Goal: Task Accomplishment & Management: Manage account settings

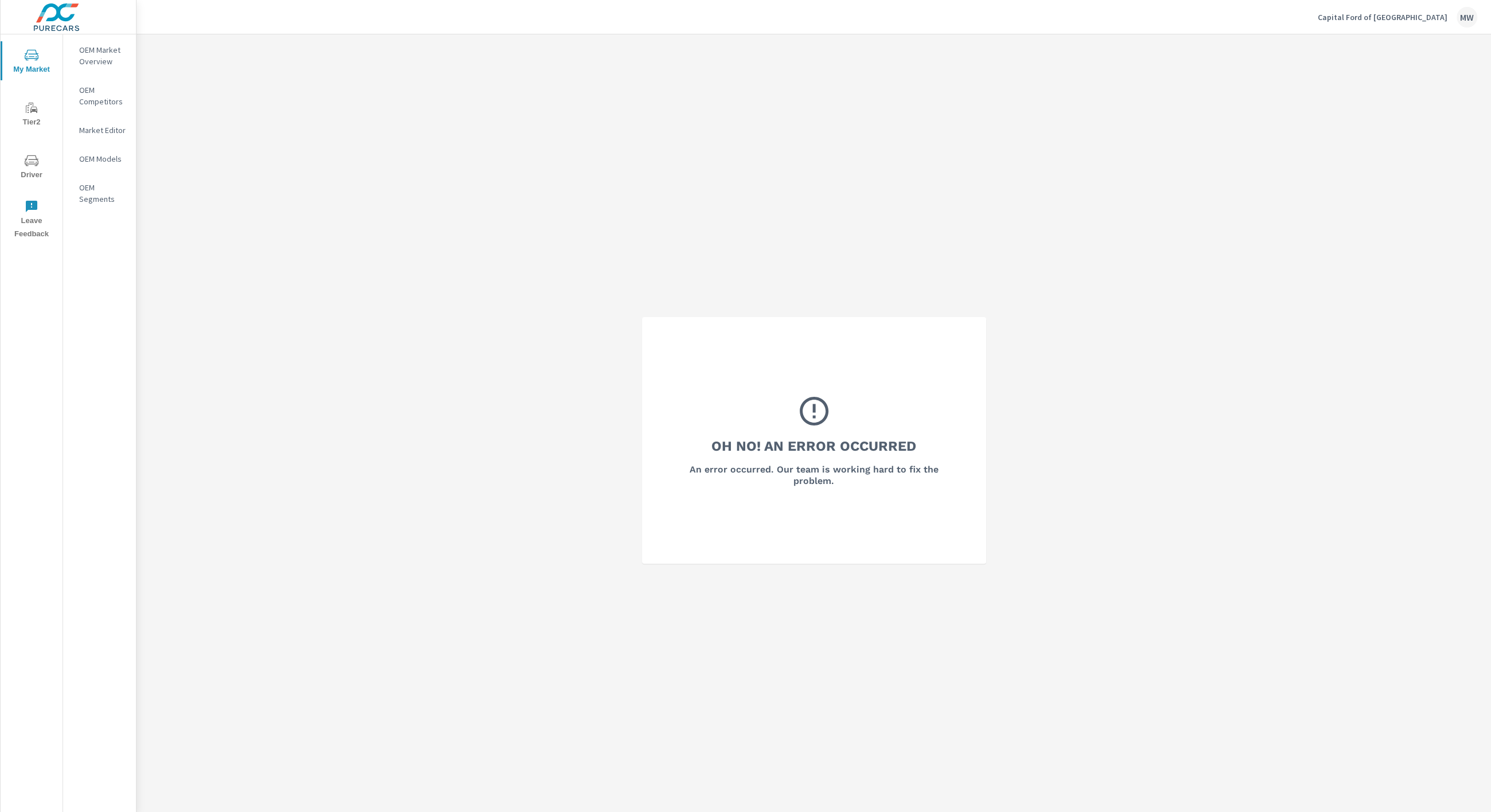
click at [1381, 11] on div "Capital Ford of Wilmington MW" at bounding box center [1397, 17] width 160 height 20
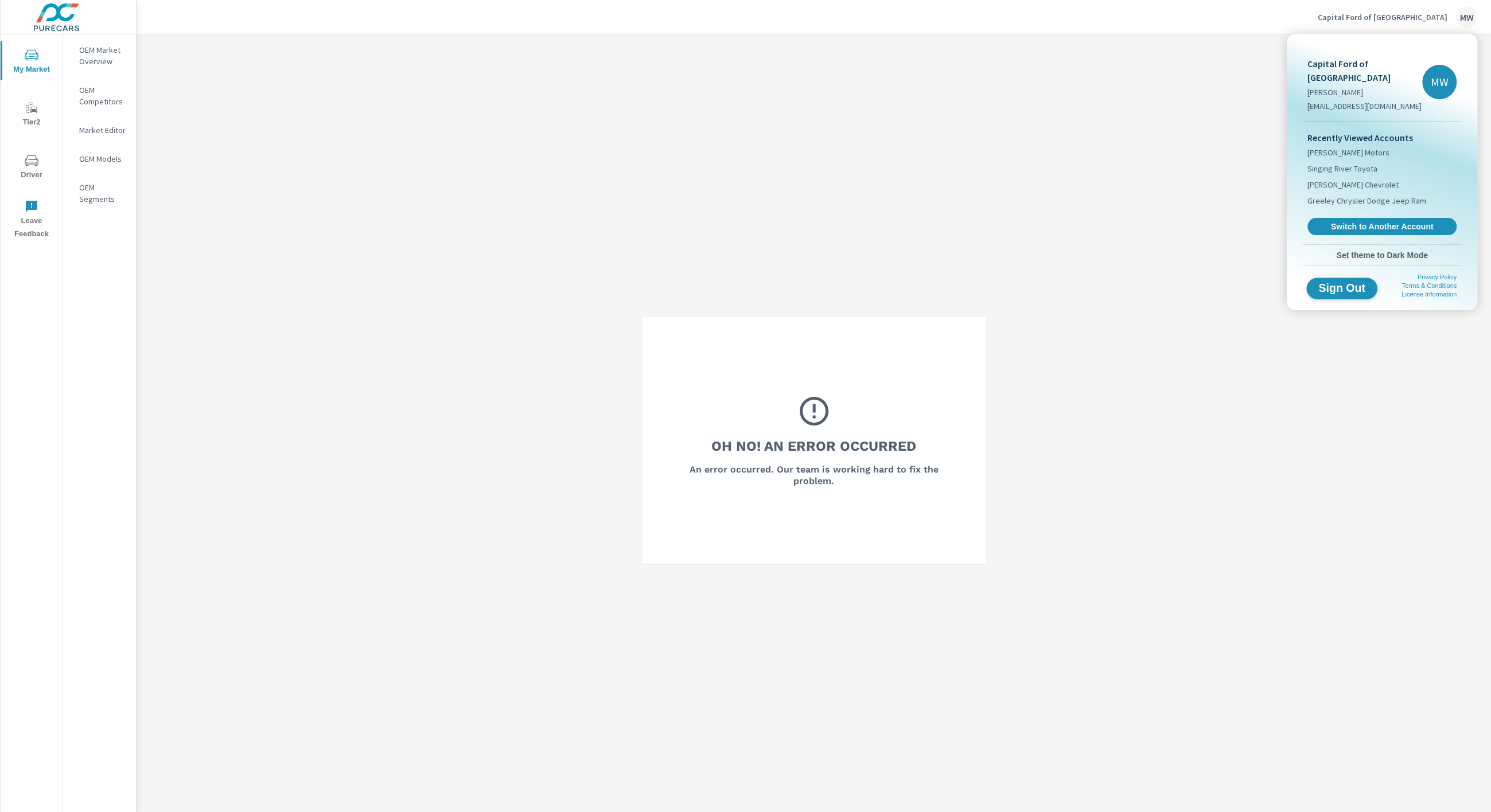
click at [1351, 282] on span "Sign Out" at bounding box center [1342, 288] width 52 height 11
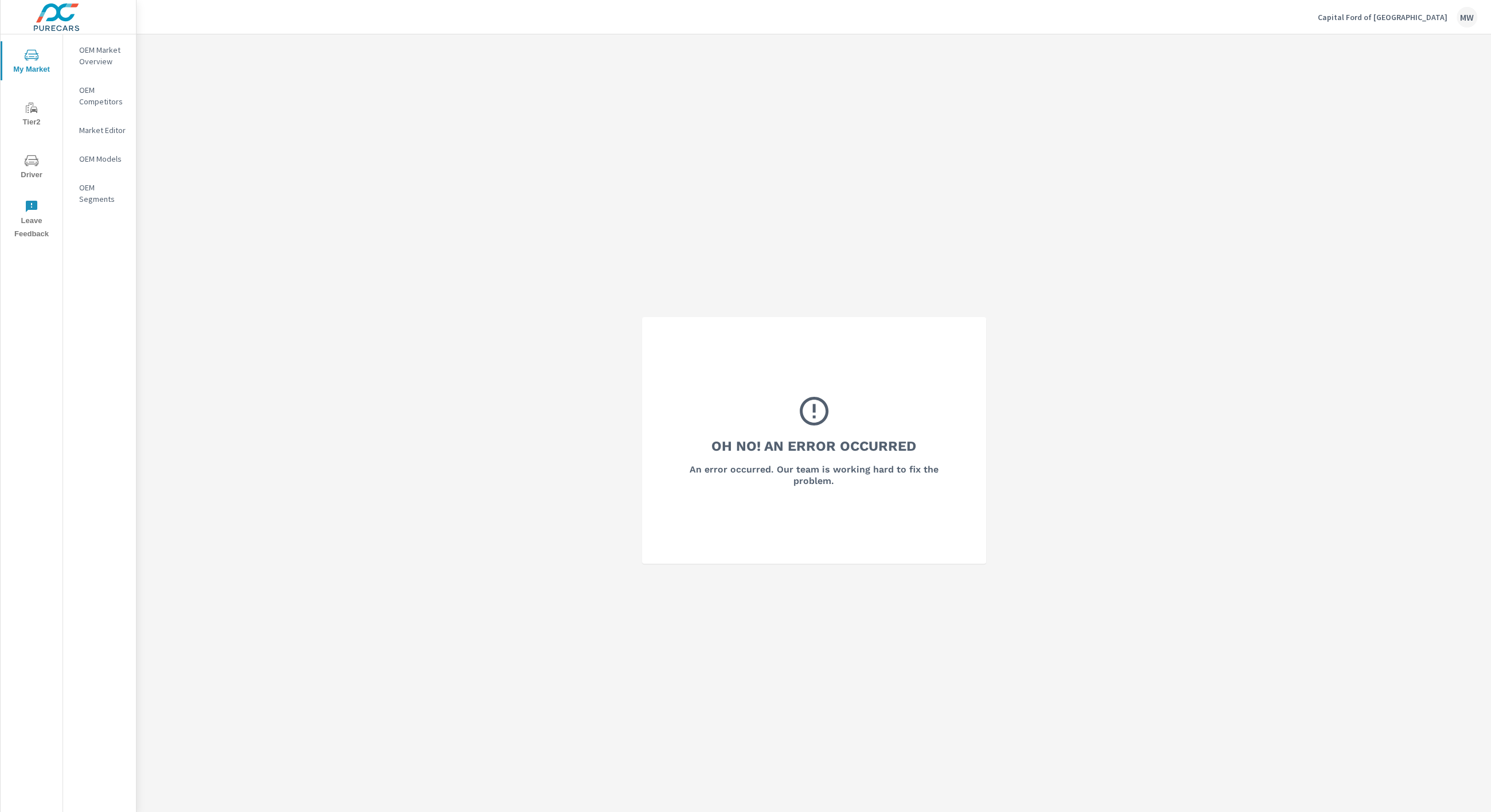
click at [1419, 18] on p "Capital Ford of Wilmington" at bounding box center [1382, 17] width 130 height 10
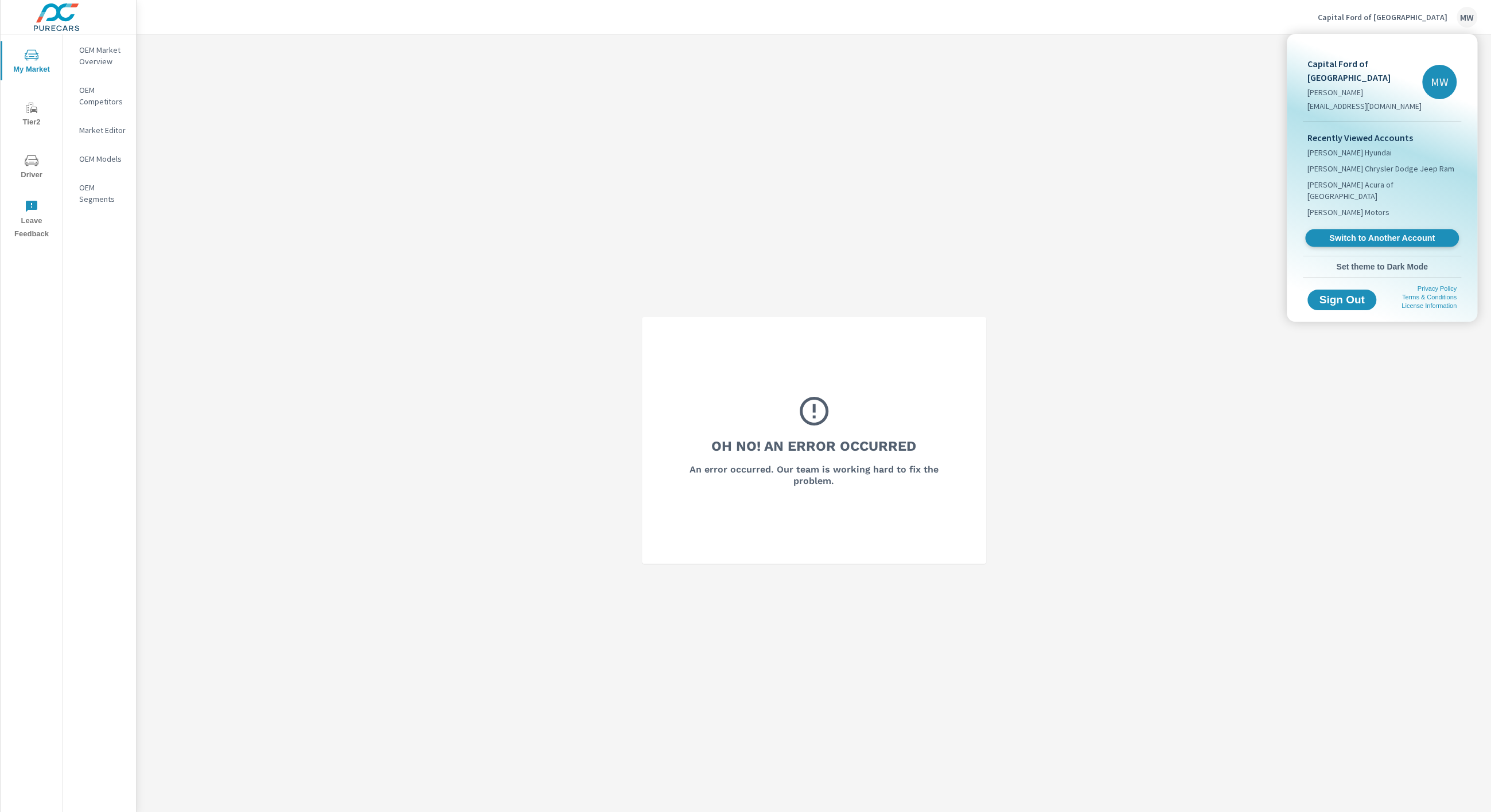
click at [1357, 233] on span "Switch to Another Account" at bounding box center [1382, 238] width 140 height 11
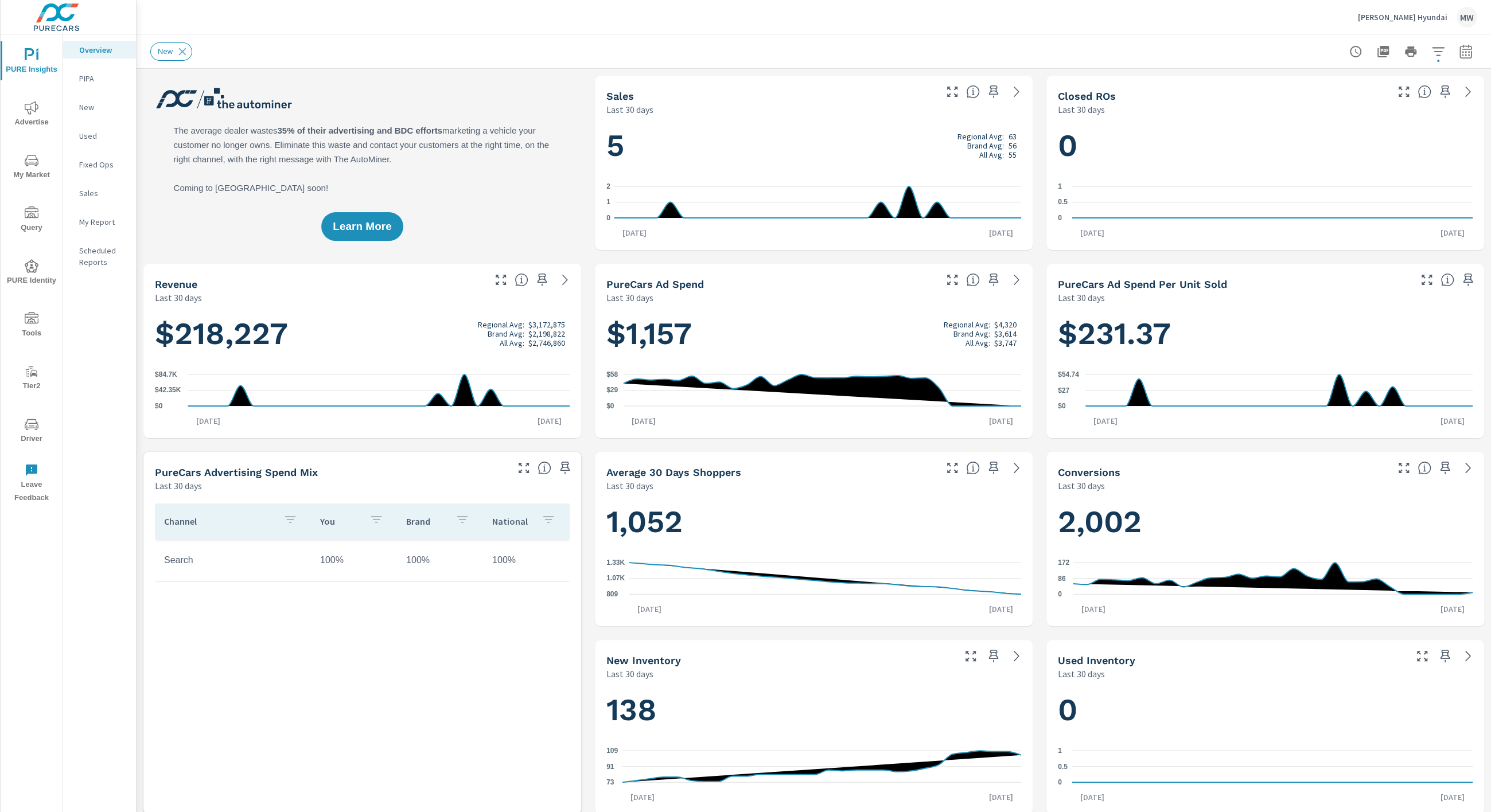
click at [25, 165] on icon "nav menu" at bounding box center [31, 160] width 14 height 14
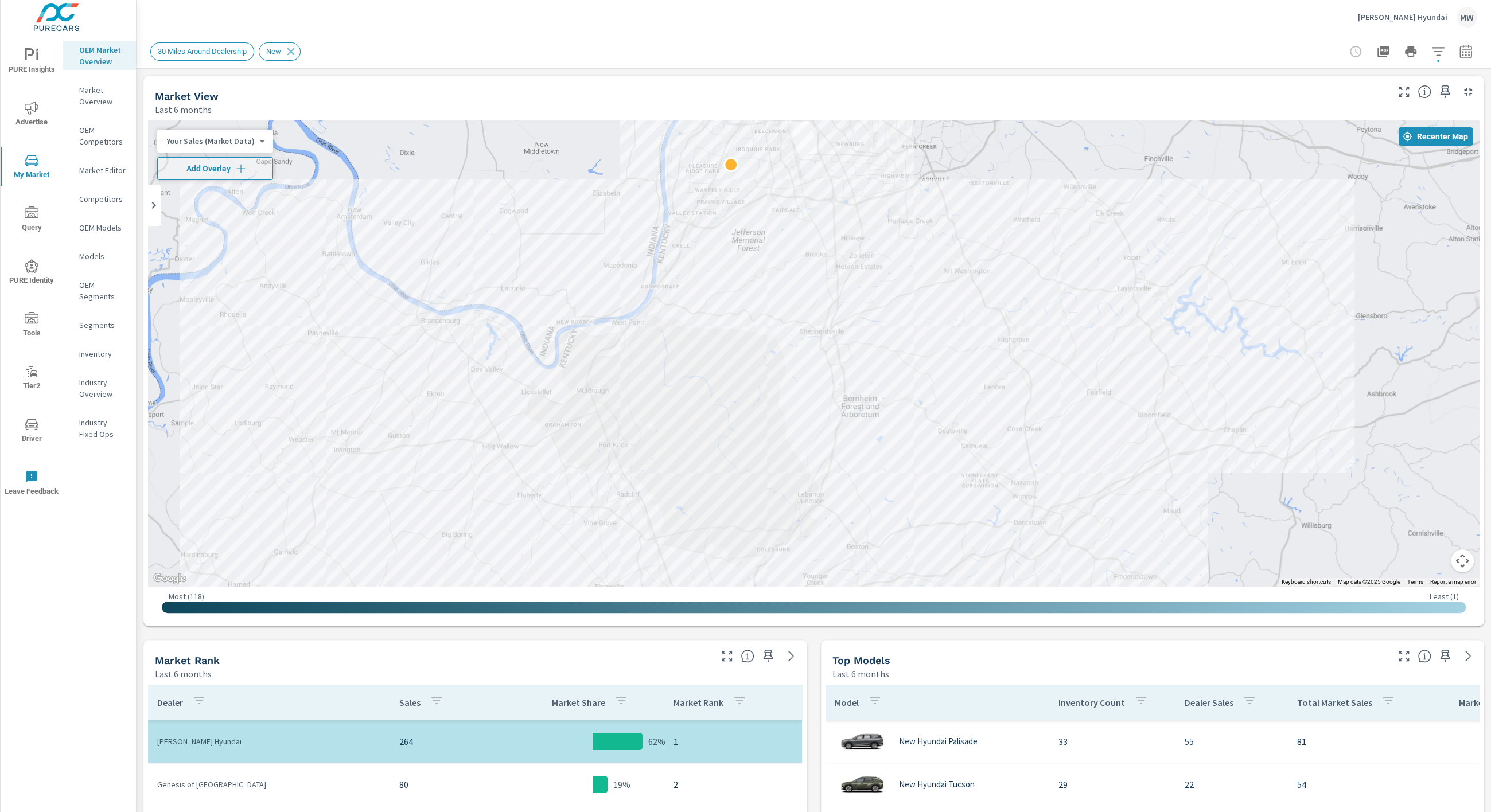
drag, startPoint x: 722, startPoint y: 180, endPoint x: 761, endPoint y: 411, distance: 234.3
click at [761, 411] on div "2" at bounding box center [814, 353] width 1331 height 465
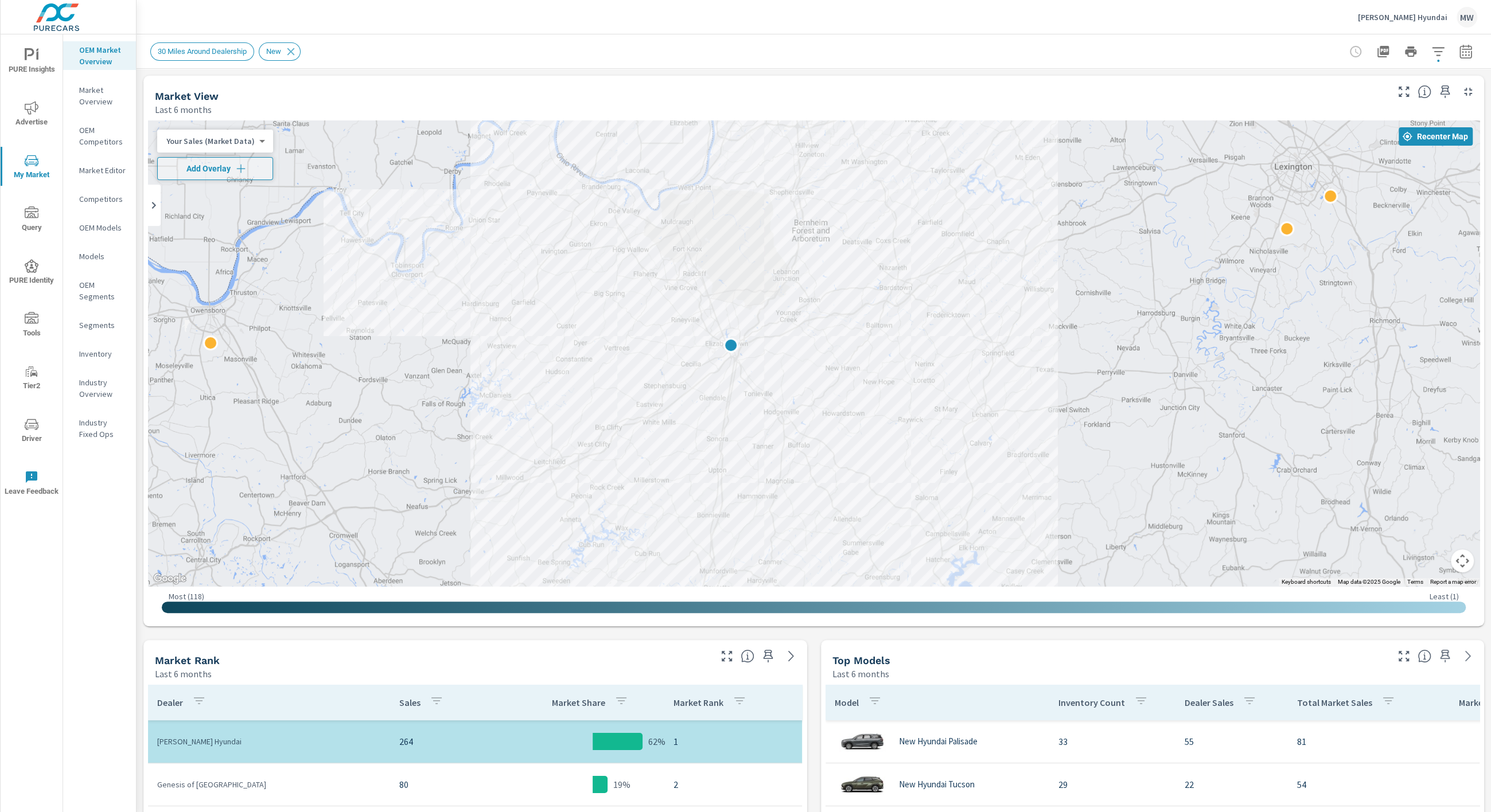
drag, startPoint x: 726, startPoint y: 372, endPoint x: 730, endPoint y: 248, distance: 124.1
click at [730, 248] on div "2" at bounding box center [814, 353] width 1331 height 465
click at [255, 140] on body "PURE Insights Advertise My Market Query PURE Identity Tools Tier2 Driver Leave …" at bounding box center [745, 406] width 1491 height 812
click at [242, 190] on li "Market Share (Market Data)" at bounding box center [213, 196] width 112 height 19
click at [262, 141] on body "PURE Insights Advertise My Market Query PURE Identity Tools Tier2 Driver Leave …" at bounding box center [745, 406] width 1491 height 812
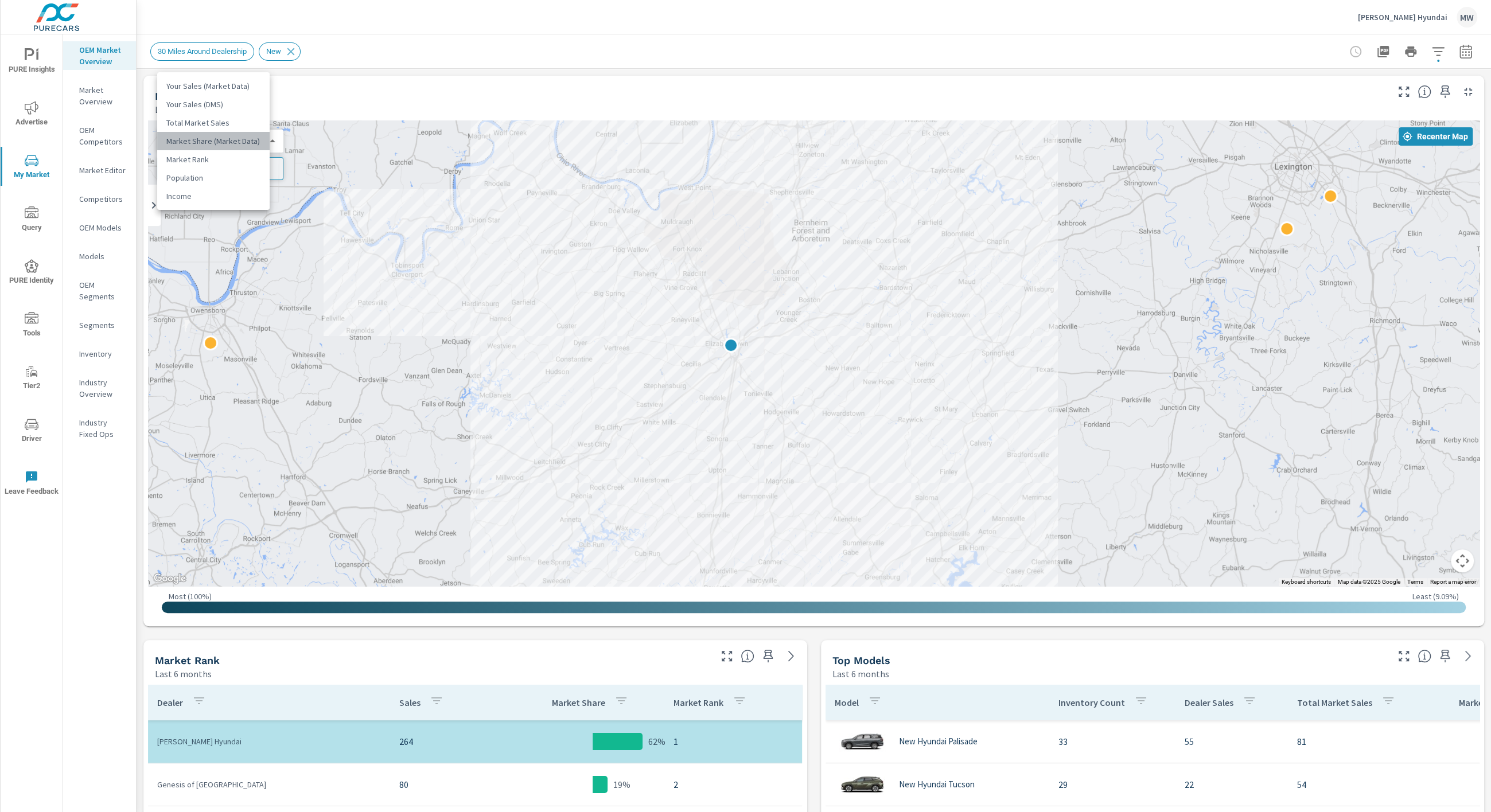
click at [262, 141] on li "Market Share (Market Data)" at bounding box center [213, 141] width 112 height 19
click at [250, 139] on body "PURE Insights Advertise My Market Query PURE Identity Tools Tier2 Driver Leave …" at bounding box center [745, 406] width 1491 height 812
